Goal: Task Accomplishment & Management: Manage account settings

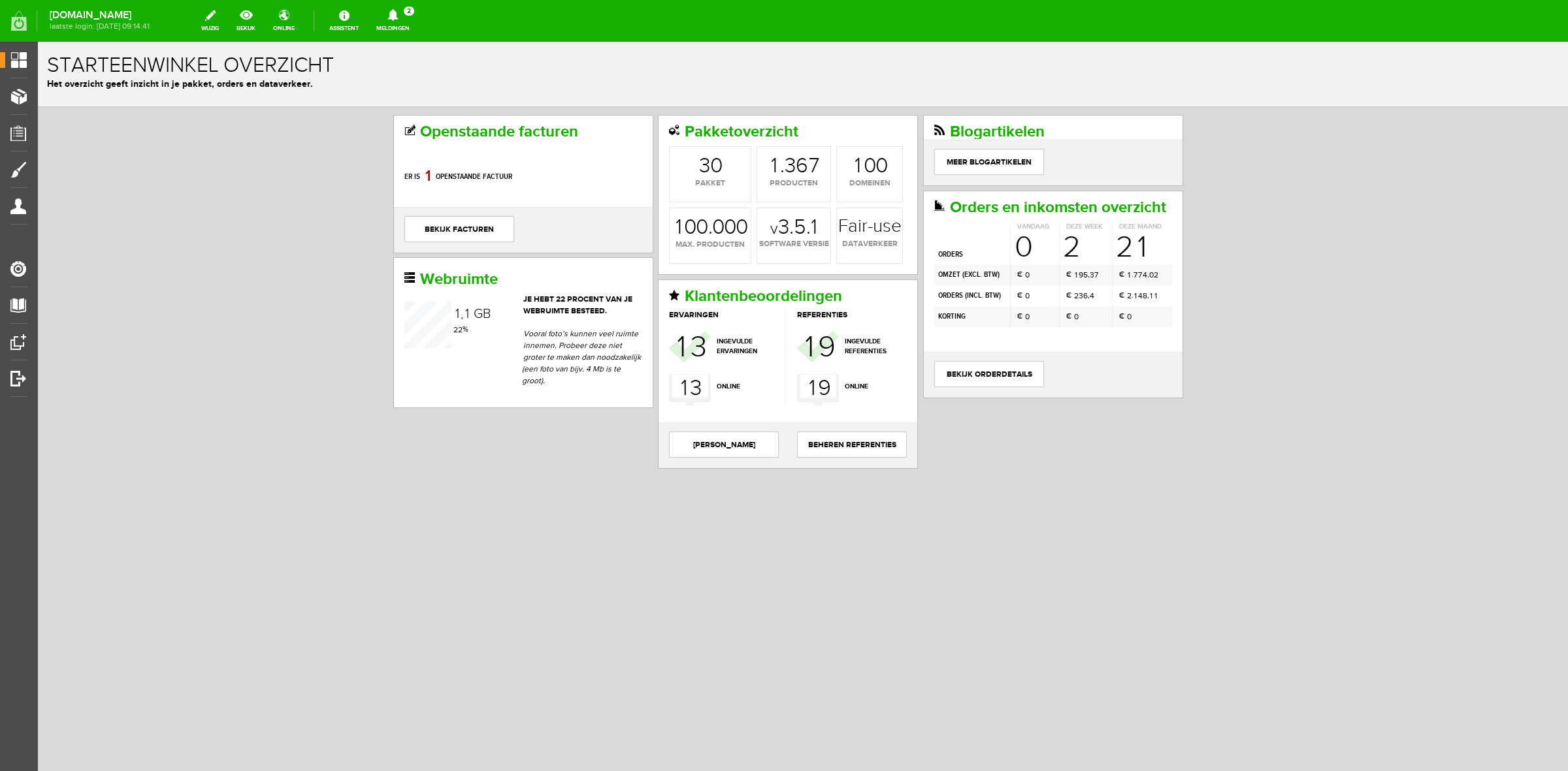
click at [417, 27] on link "Meldingen 2 Nieuwe orders Er is een nieuwe order( #6495 ) geplaatst door [PERSO…" at bounding box center [393, 20] width 49 height 29
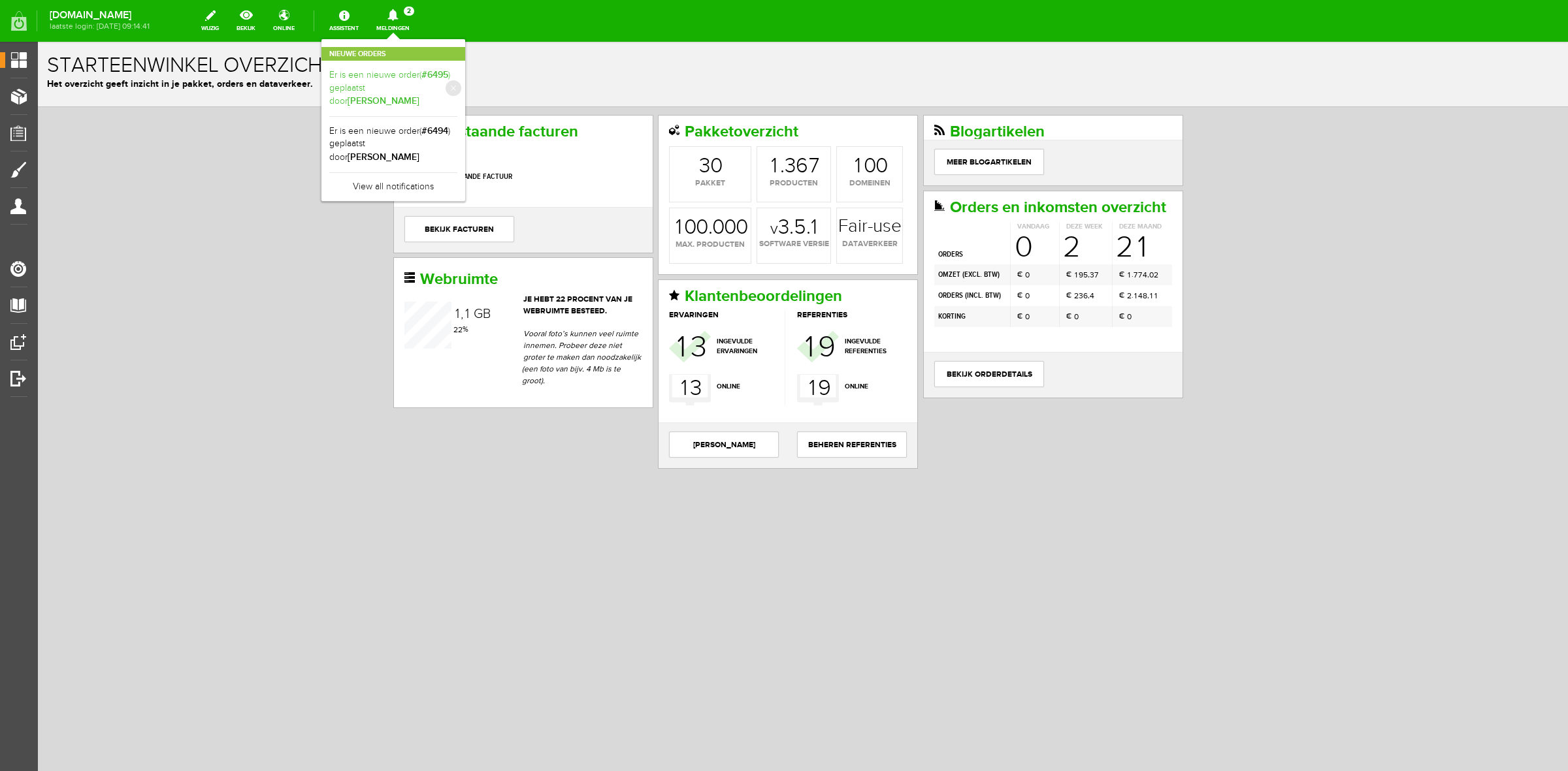
click at [419, 95] on b "[PERSON_NAME]" at bounding box center [384, 100] width 71 height 11
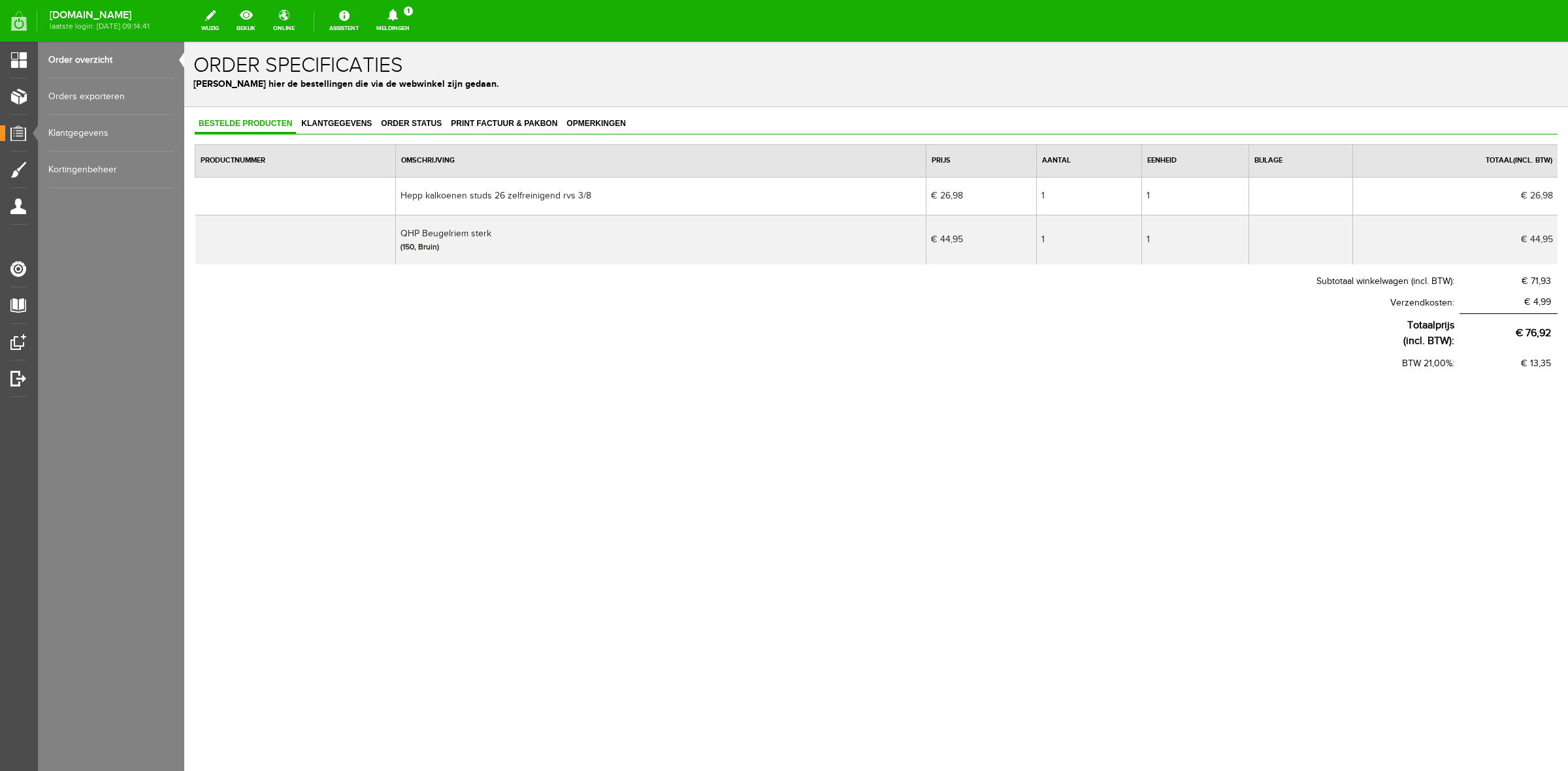
click at [438, 134] on div "Bestelde producten Klantgegevens Order status Print factuur & pakbon Opmerkinge…" at bounding box center [876, 245] width 1363 height 260
click at [437, 128] on link "Order status" at bounding box center [411, 125] width 69 height 19
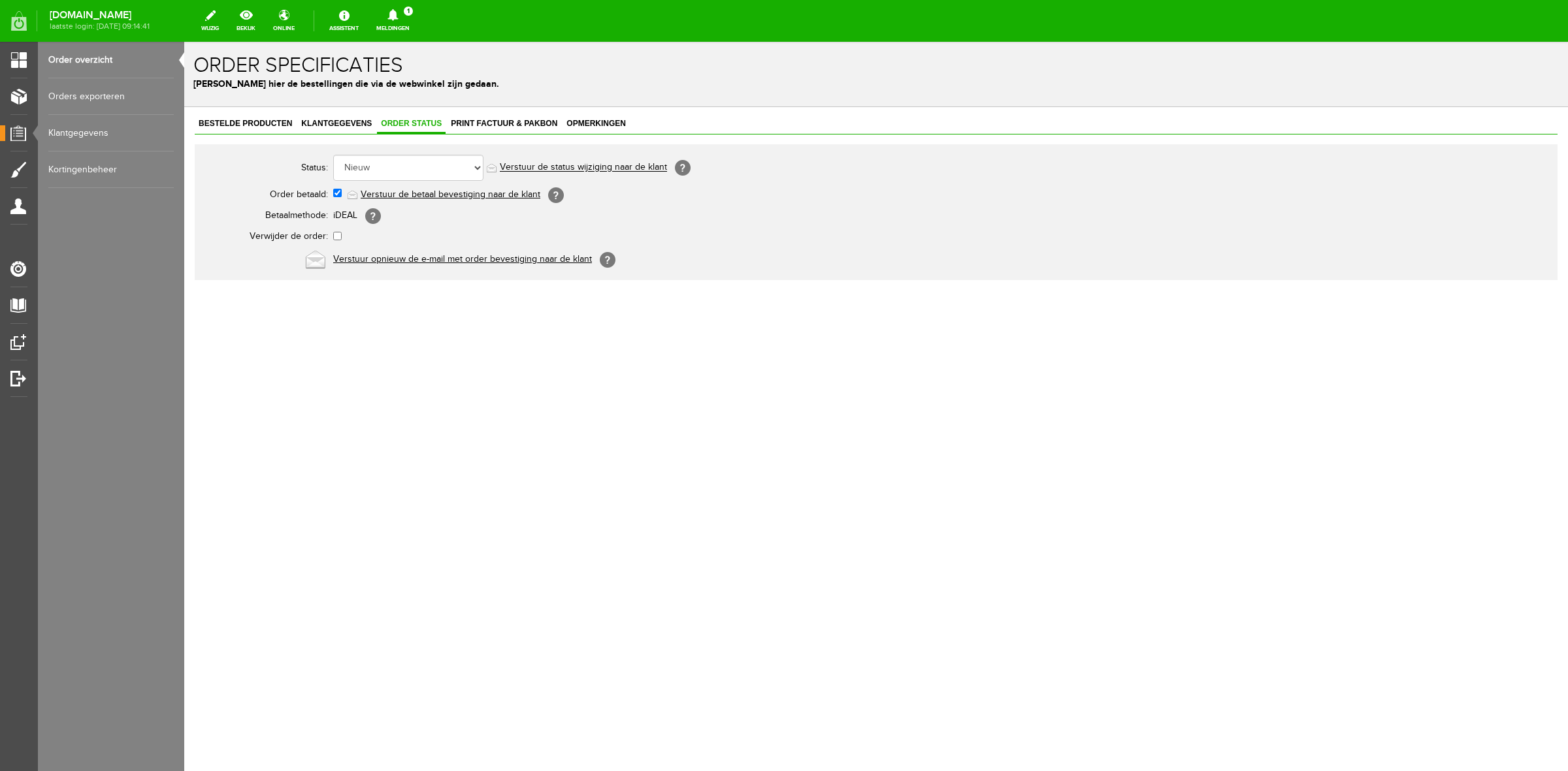
drag, startPoint x: 437, startPoint y: 152, endPoint x: 435, endPoint y: 160, distance: 8.2
click at [437, 154] on td "Order niet afgerond Nieuw Order in behandeling Wacht op leverancier Wacht op be…" at bounding box center [581, 168] width 497 height 31
click at [435, 160] on select "Order niet afgerond Nieuw Order in behandeling Wacht op leverancier Wacht op be…" at bounding box center [408, 168] width 150 height 26
select select "3"
click at [333, 155] on select "Order niet afgerond Nieuw Order in behandeling Wacht op leverancier Wacht op be…" at bounding box center [408, 168] width 150 height 26
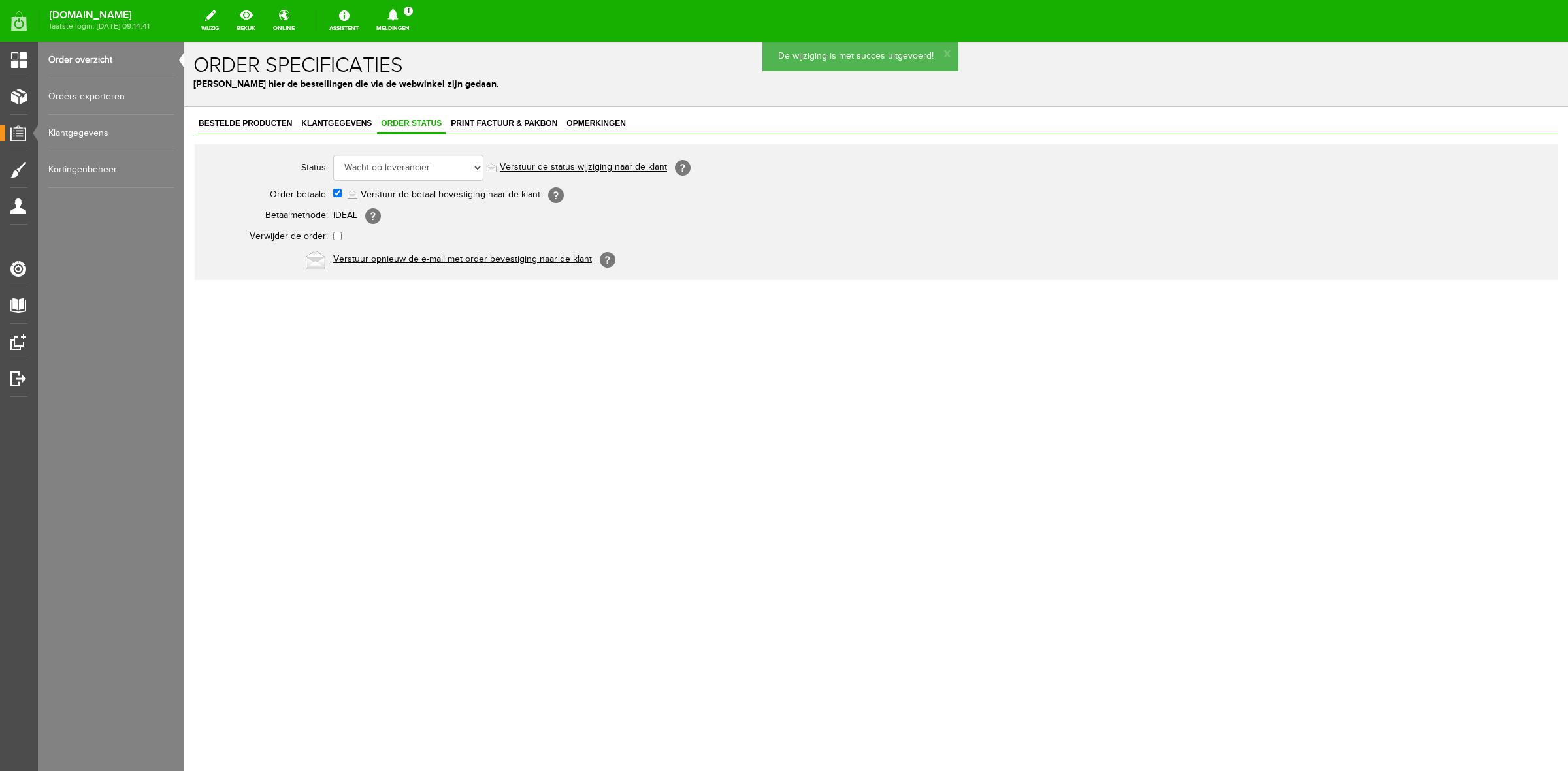
click at [417, 28] on link "Meldingen 1 Nieuwe orders Er is een nieuwe order( #6494 ) geplaatst door [PERSO…" at bounding box center [393, 20] width 49 height 29
click at [419, 74] on link "Er is een nieuwe order( #6494 ) geplaatst door [PERSON_NAME]" at bounding box center [393, 89] width 128 height 40
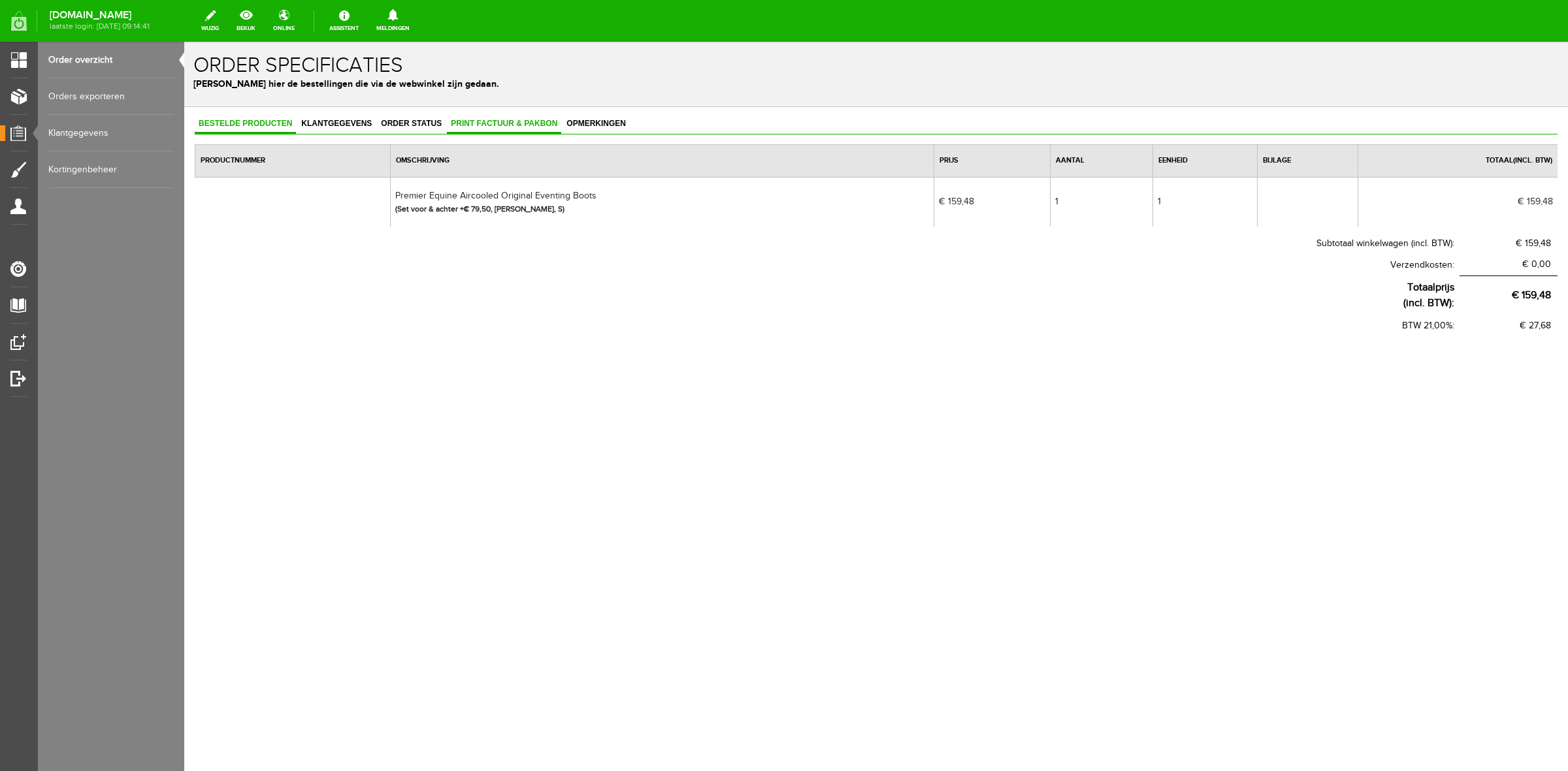
click at [493, 128] on link "Print factuur & pakbon" at bounding box center [504, 125] width 114 height 19
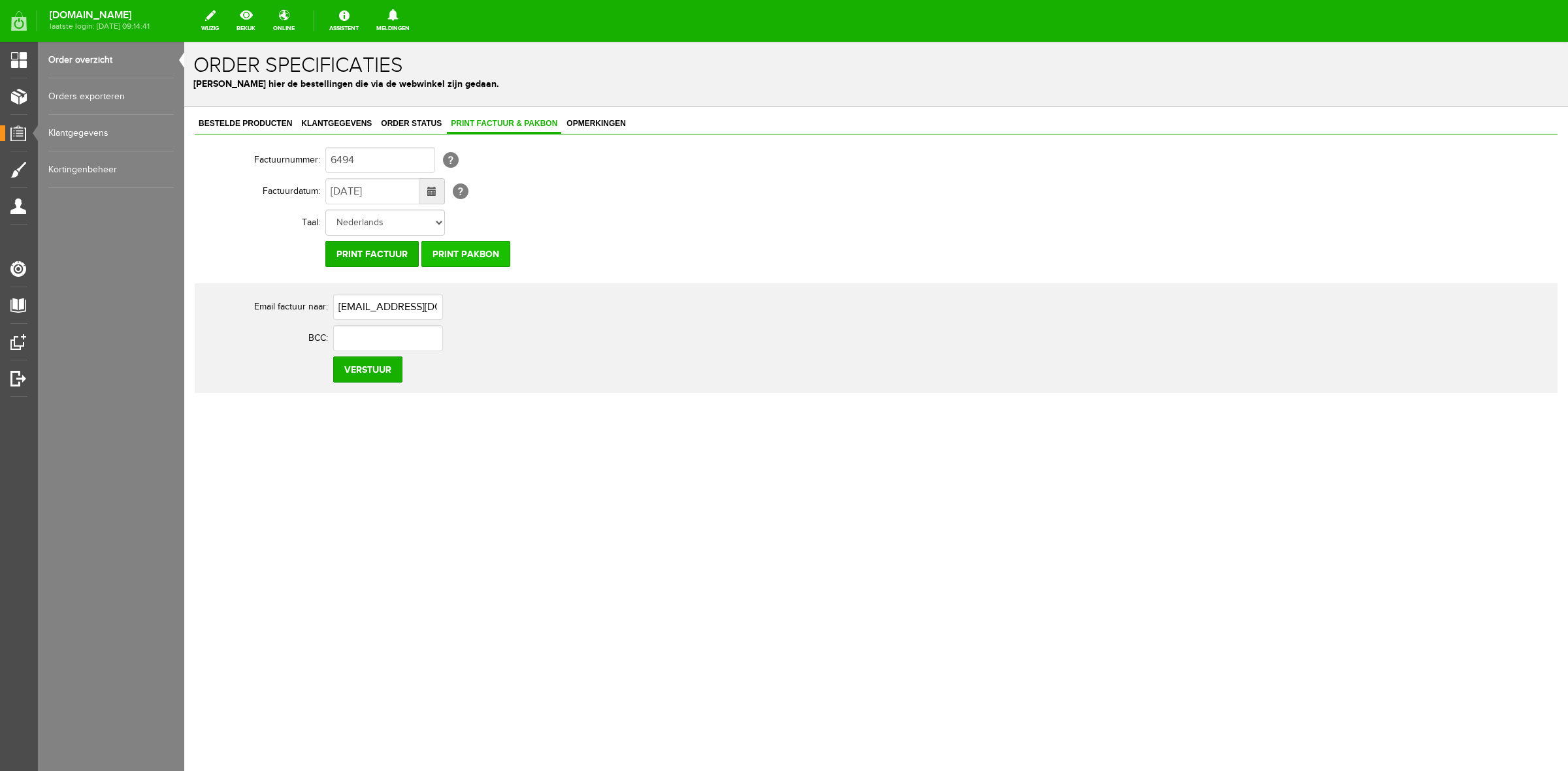
click at [482, 256] on input "Print pakbon" at bounding box center [465, 254] width 89 height 26
click at [464, 254] on input "Print pakbon" at bounding box center [465, 254] width 89 height 26
click at [336, 126] on span "Klantgegevens" at bounding box center [336, 123] width 78 height 9
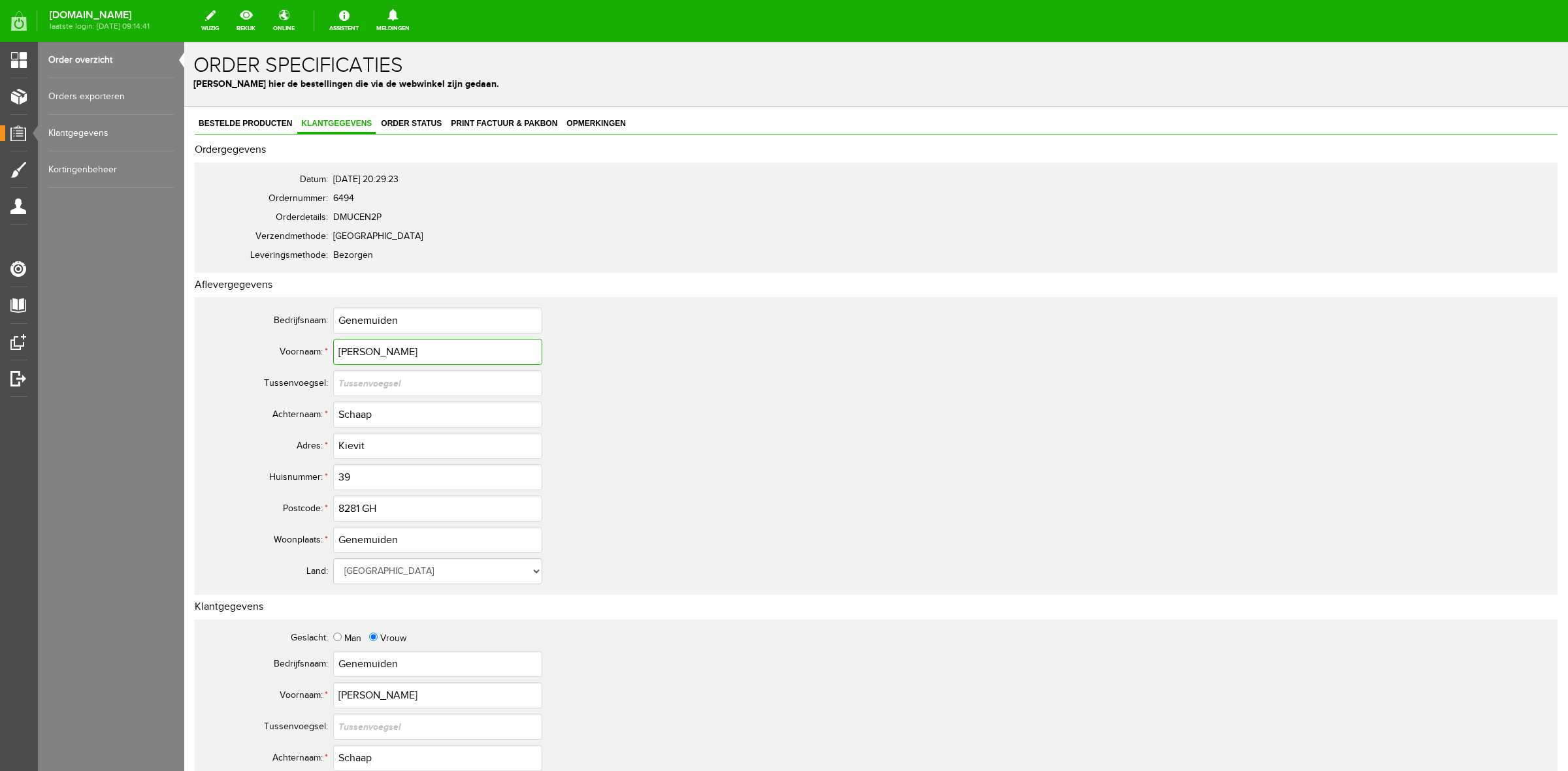
click at [370, 347] on input "[PERSON_NAME]" at bounding box center [438, 352] width 209 height 26
click at [279, 122] on span "Bestelde producten" at bounding box center [245, 123] width 101 height 9
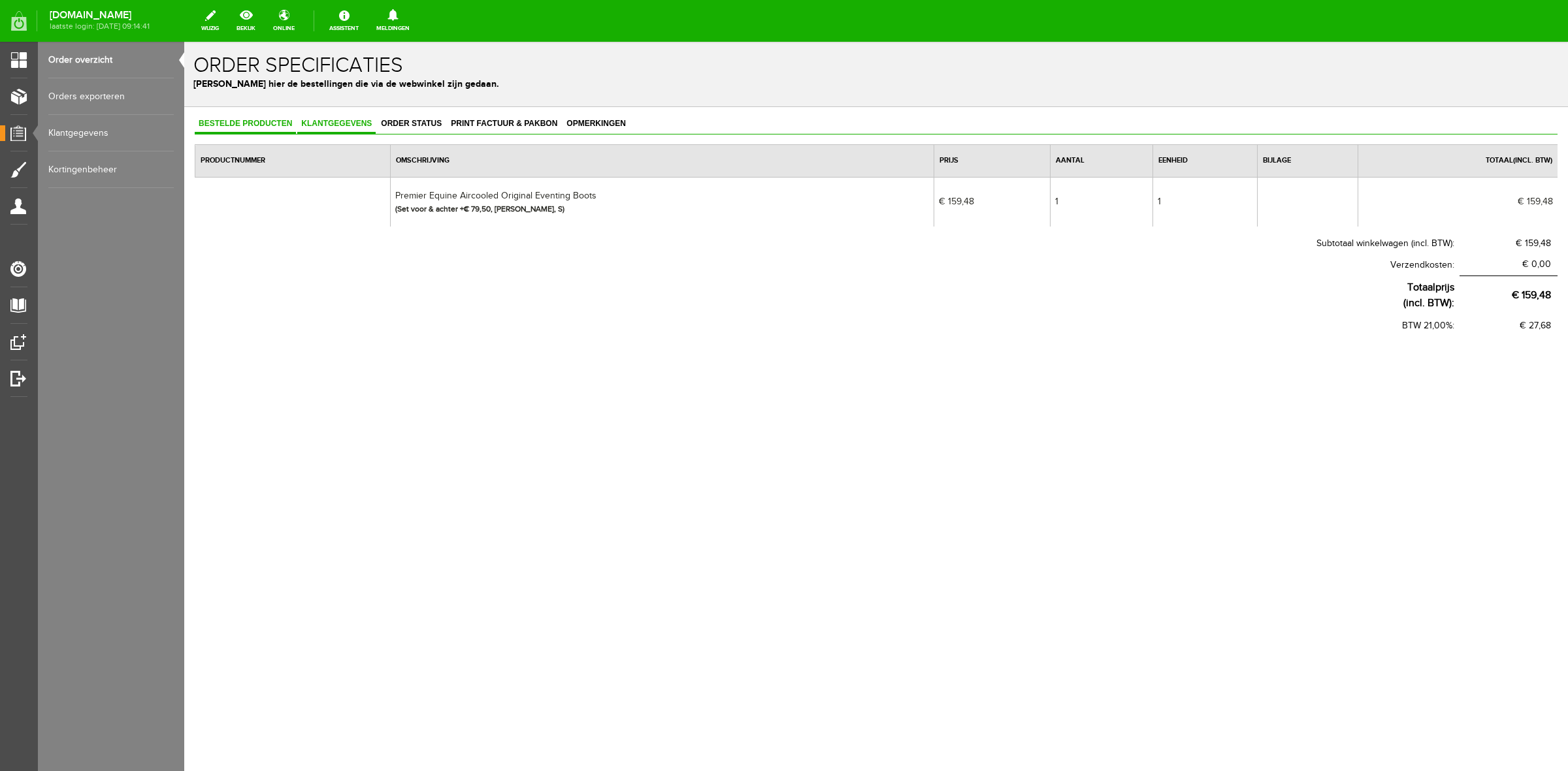
click at [321, 122] on span "Klantgegevens" at bounding box center [336, 123] width 78 height 9
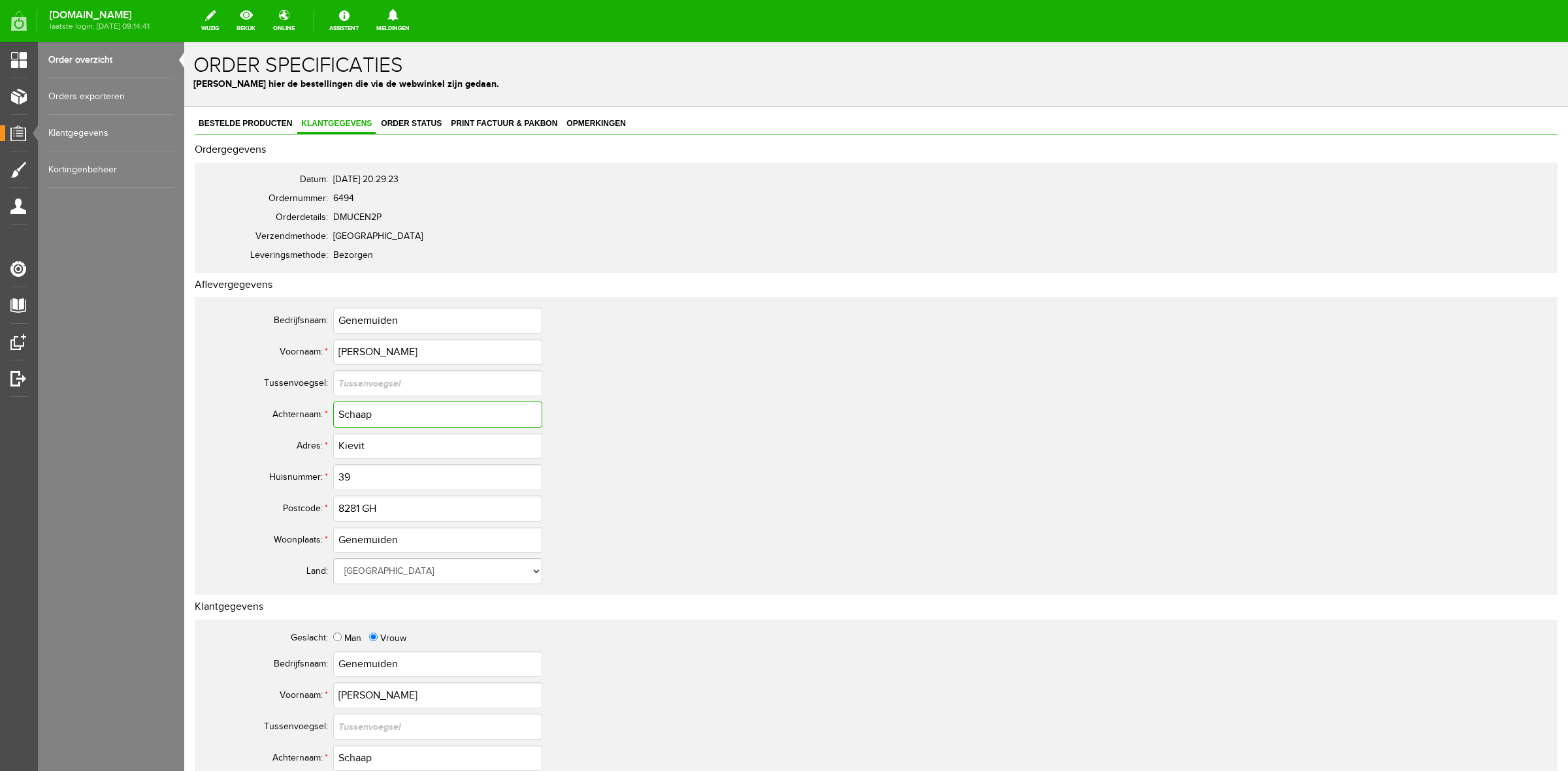
click at [373, 409] on input "Schaap" at bounding box center [438, 415] width 209 height 26
click at [397, 131] on link "Order status" at bounding box center [411, 125] width 69 height 19
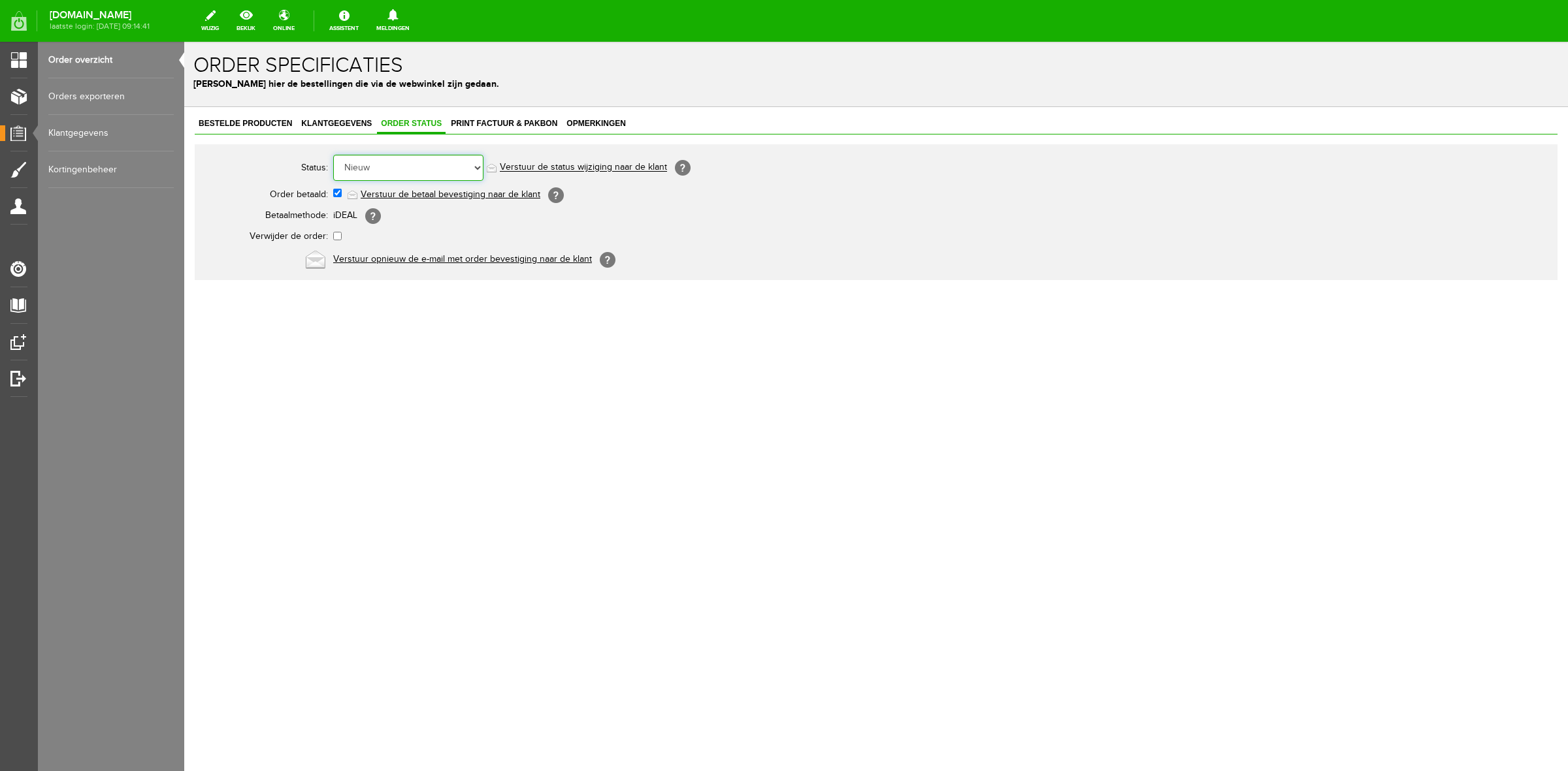
click at [406, 166] on select "Order niet afgerond Nieuw Order in behandeling Wacht op leverancier Wacht op be…" at bounding box center [408, 168] width 150 height 26
select select "5"
click at [333, 155] on select "Order niet afgerond Nieuw Order in behandeling Wacht op leverancier Wacht op be…" at bounding box center [408, 168] width 150 height 26
click at [510, 163] on link "Verstuur de status wijziging naar de klant" at bounding box center [583, 168] width 167 height 10
click at [279, 116] on link "Bestelde producten" at bounding box center [245, 125] width 101 height 19
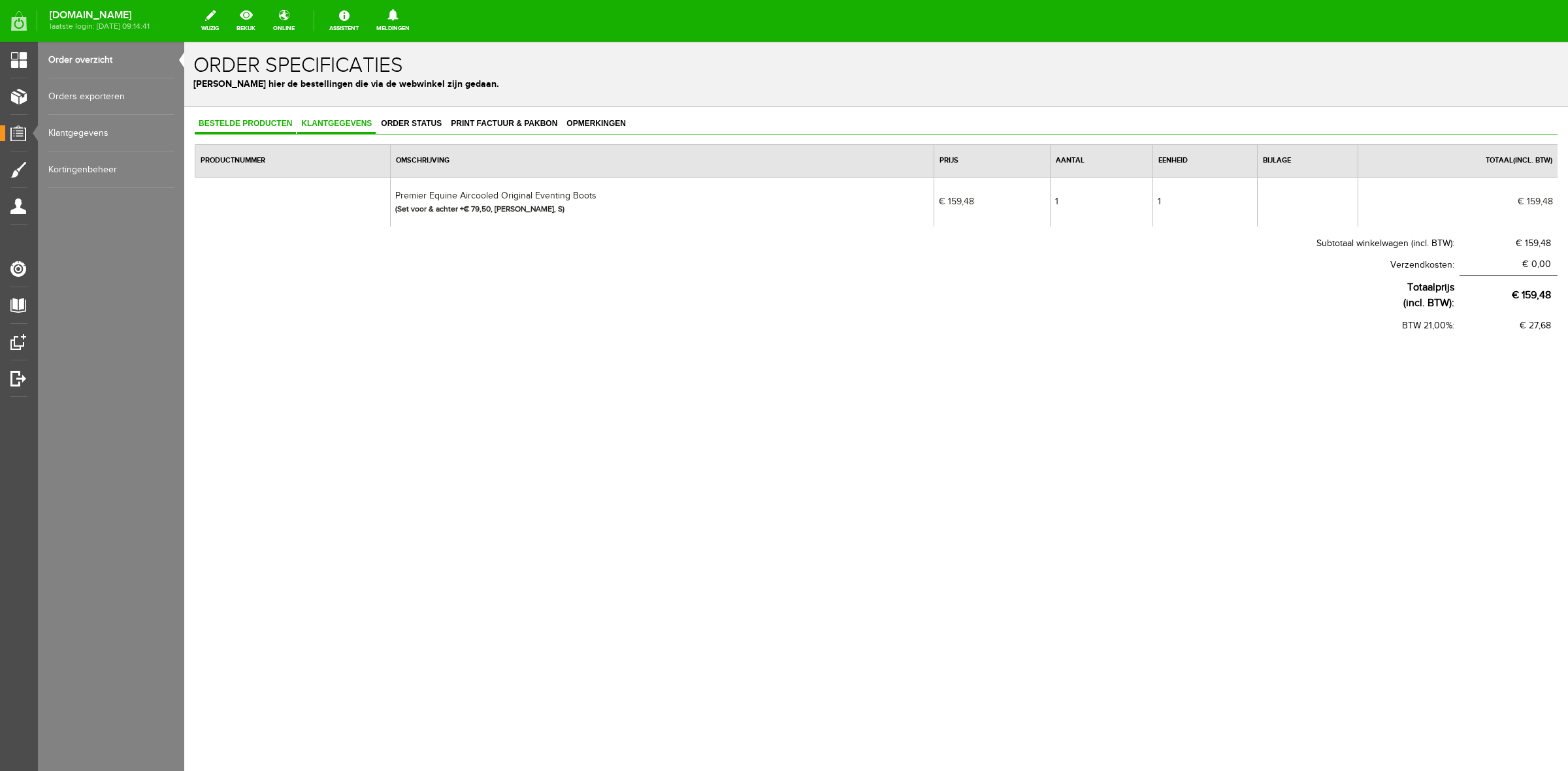
click at [364, 132] on link "Klantgegevens" at bounding box center [336, 125] width 78 height 19
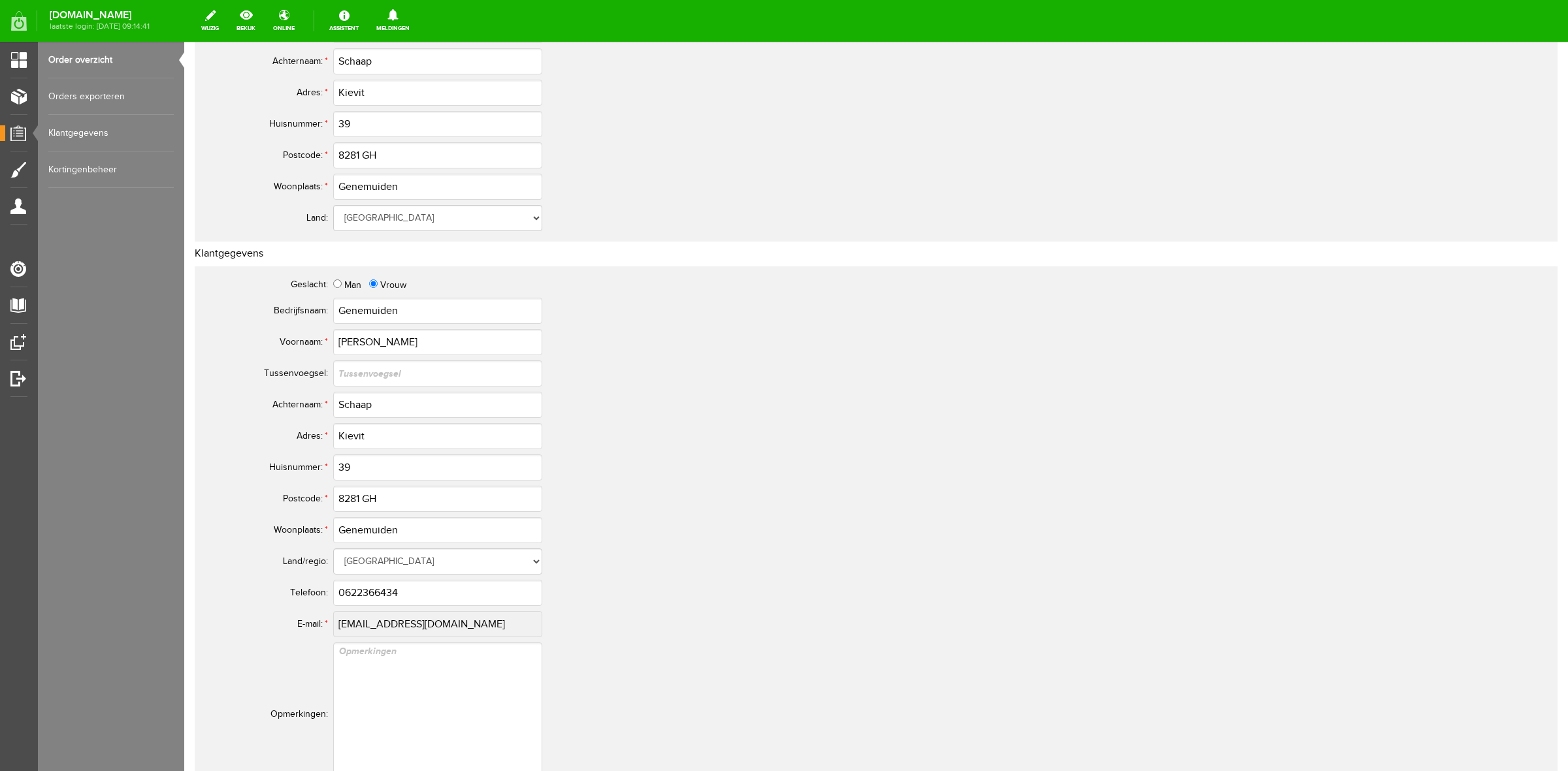
scroll to position [490, 0]
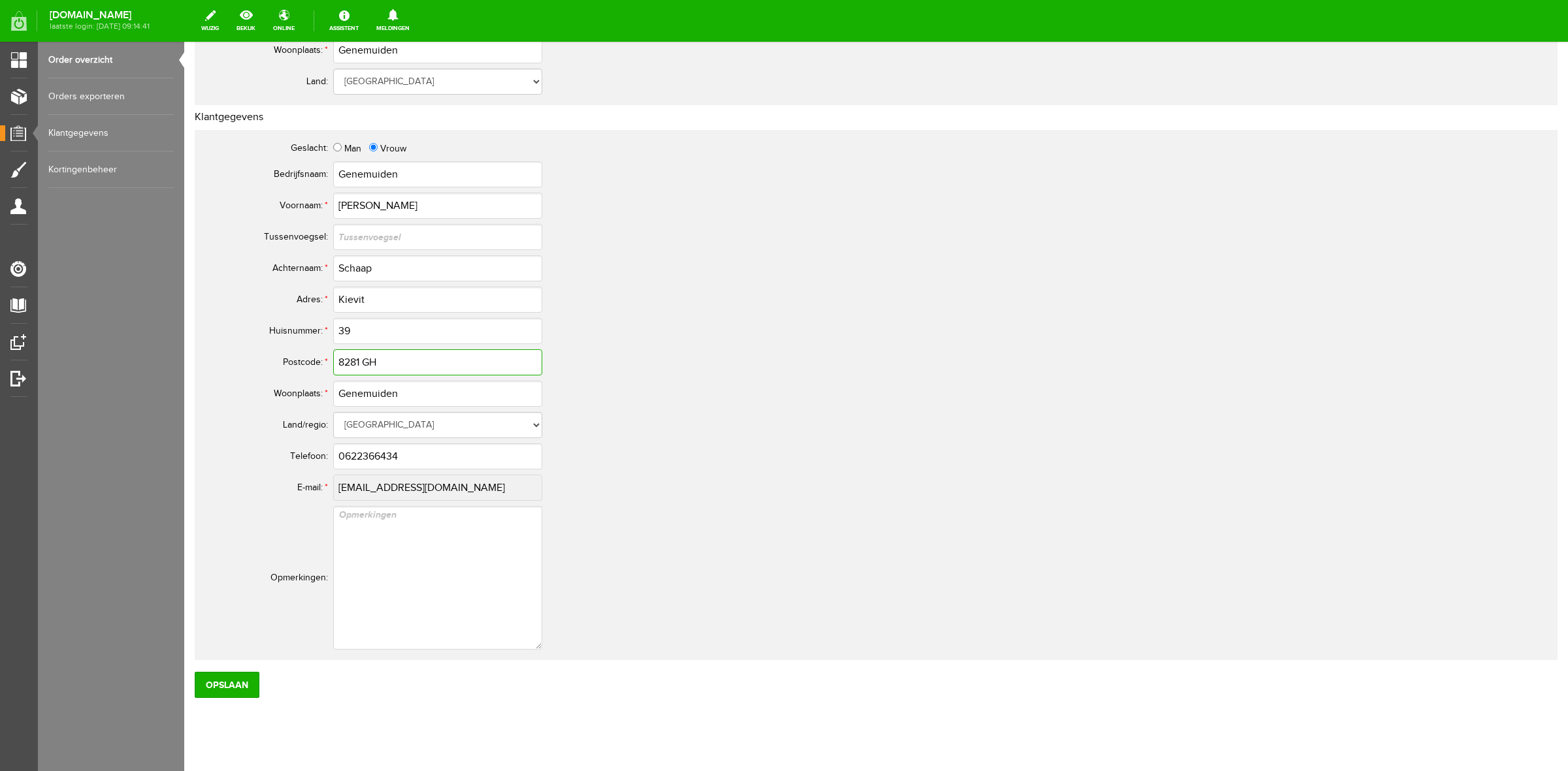
click at [370, 370] on input "8281 GH" at bounding box center [438, 362] width 209 height 26
click at [377, 454] on input "0622366434" at bounding box center [438, 457] width 209 height 26
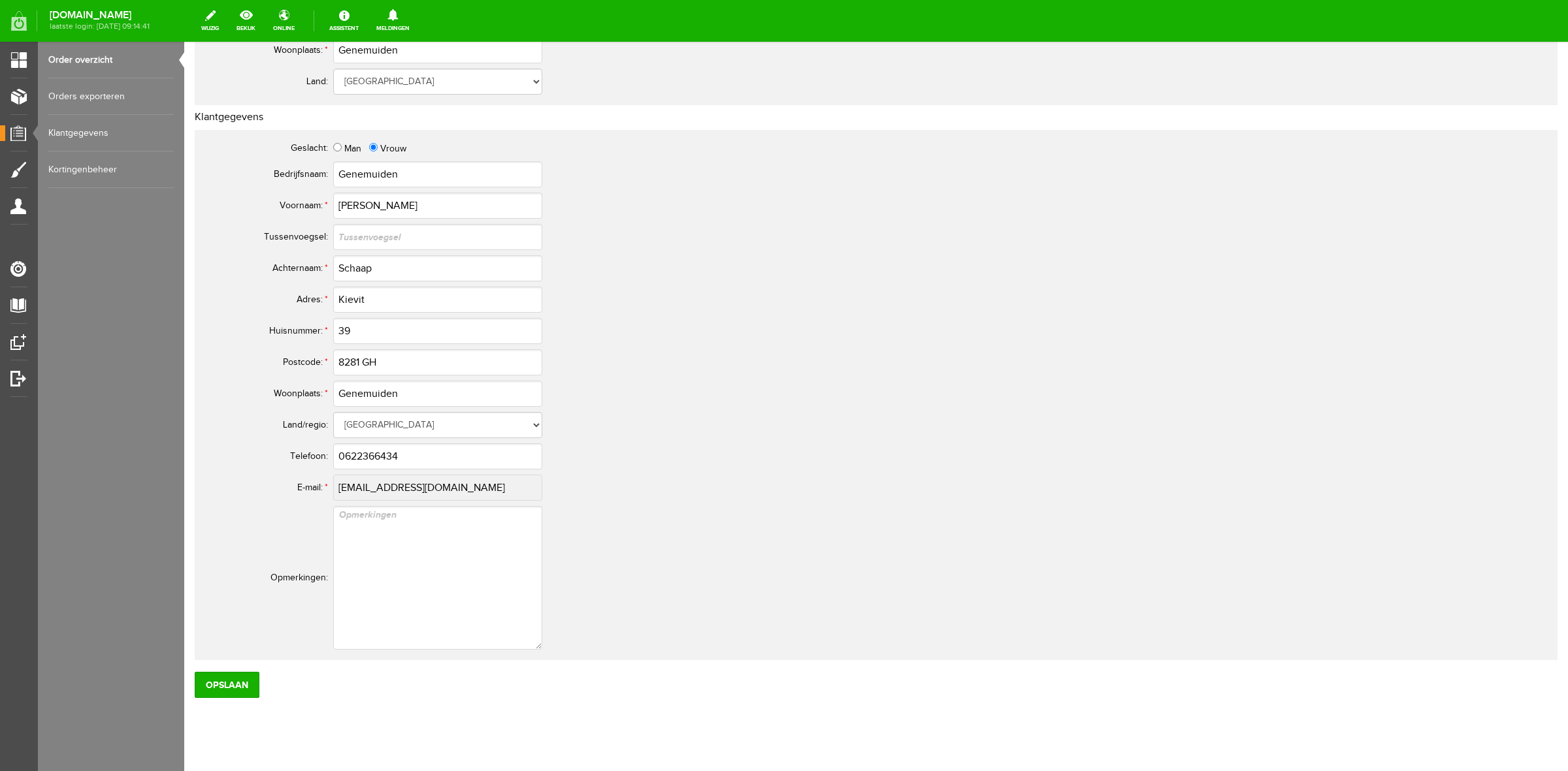
scroll to position [0, 0]
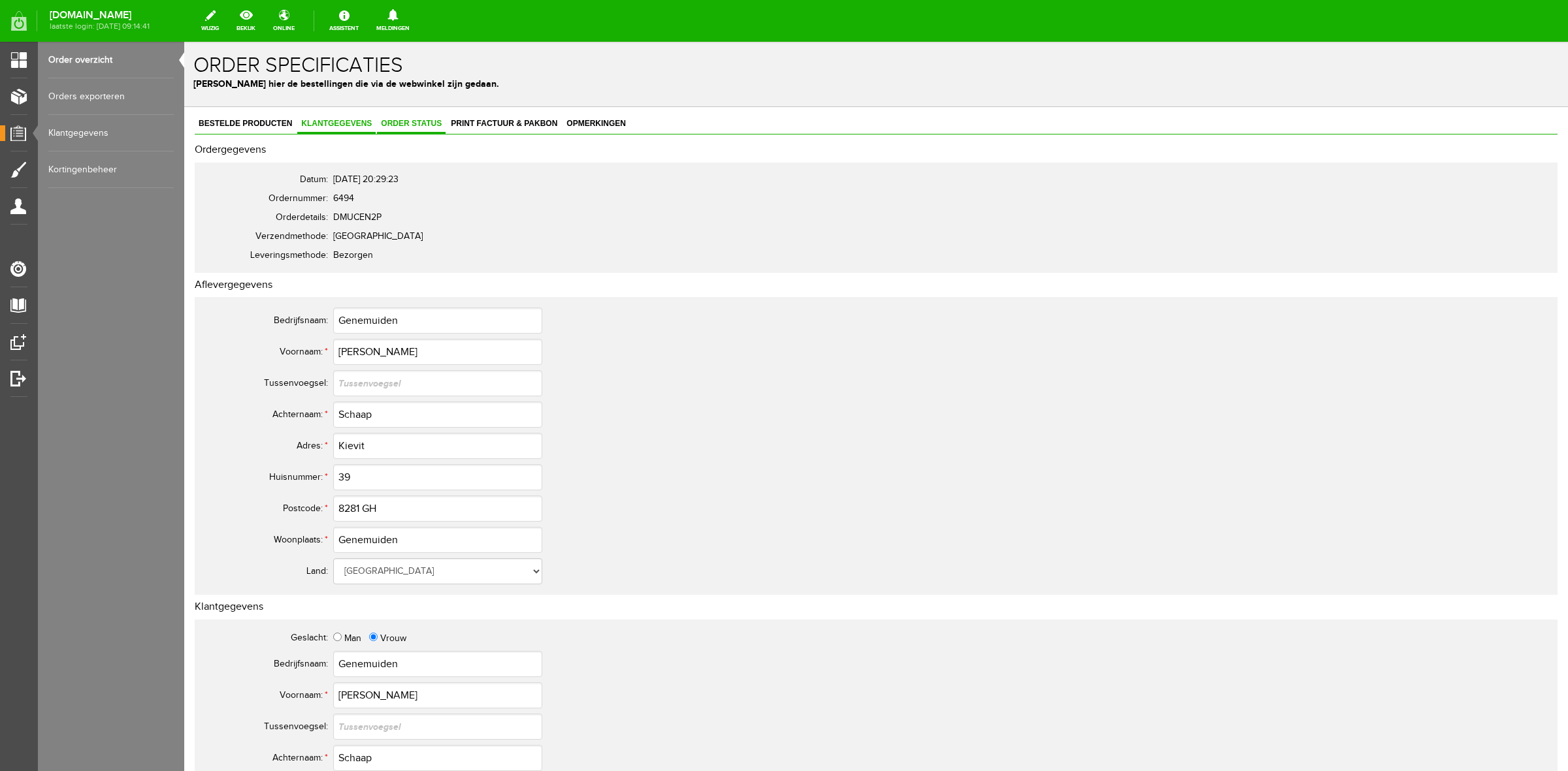
click at [405, 118] on span "Order status" at bounding box center [411, 123] width 69 height 9
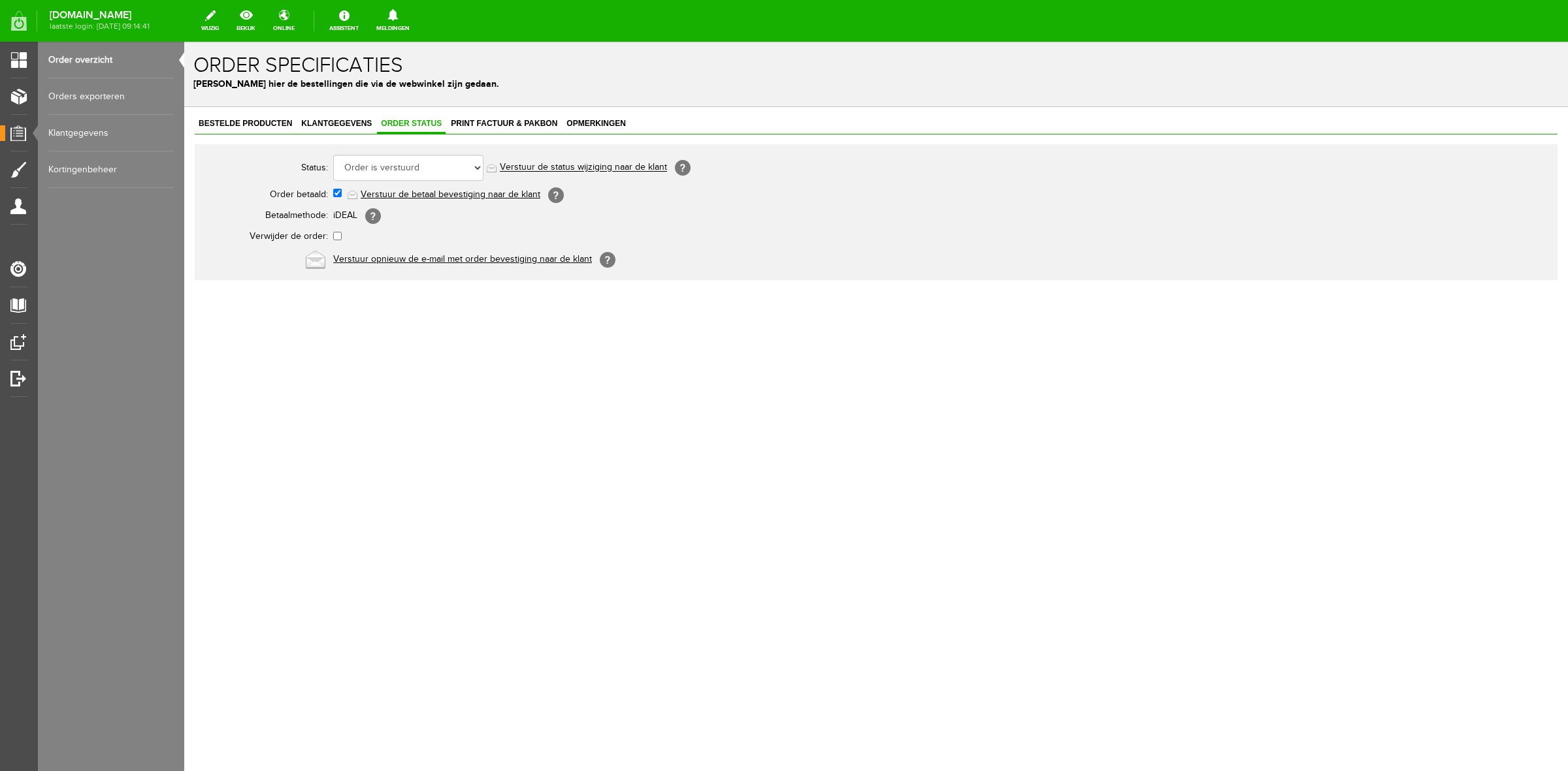
click at [109, 54] on link "Order overzicht" at bounding box center [111, 60] width 126 height 37
